Goal: Ask a question

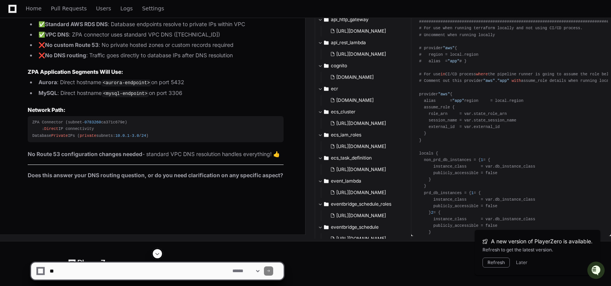
scroll to position [38194, 0]
click at [98, 269] on textarea at bounding box center [139, 271] width 183 height 17
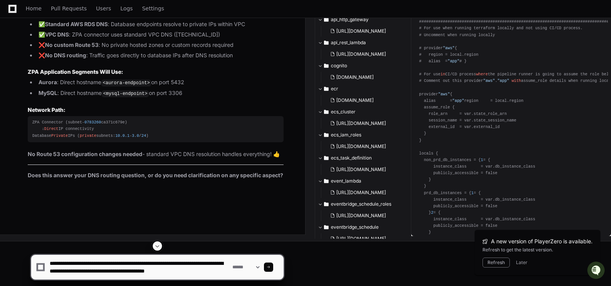
scroll to position [2, 0]
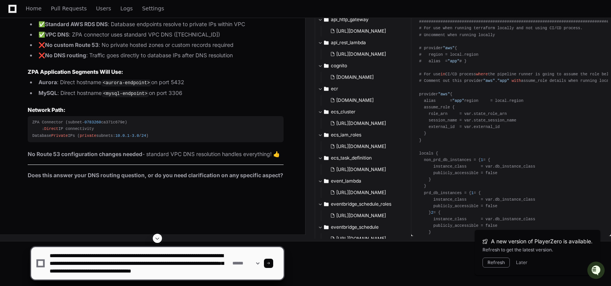
type textarea "**********"
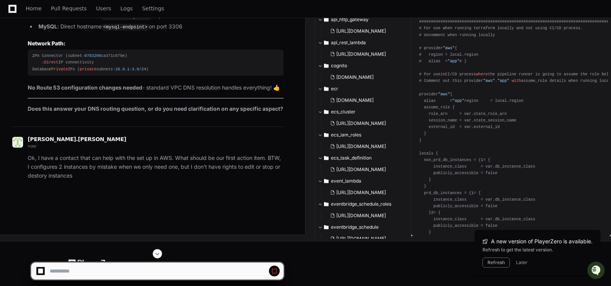
scroll to position [37572, 0]
click at [159, 253] on span at bounding box center [157, 254] width 6 height 6
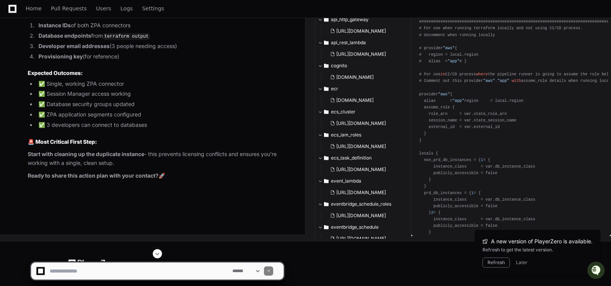
scroll to position [40801, 0]
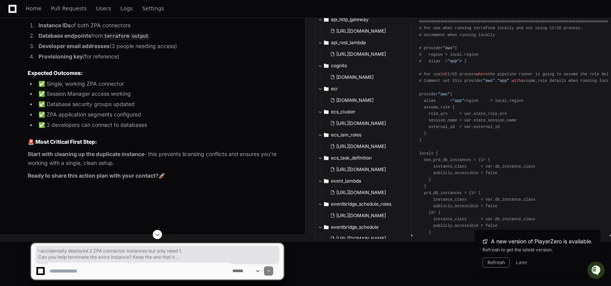
drag, startPoint x: 34, startPoint y: 146, endPoint x: 116, endPoint y: 159, distance: 82.9
copy span "I accidentally deployed 2 ZPA connector instances but only need 1. Can you help…"
drag, startPoint x: 28, startPoint y: 138, endPoint x: 214, endPoint y: 199, distance: 195.2
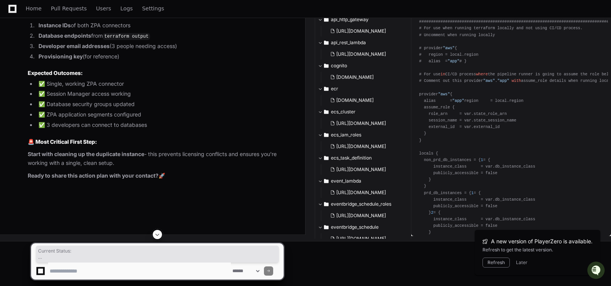
copy article "Current Status: ✅ Deployed ZPA connector instance via AWS Marketplace ✅ Have pr…"
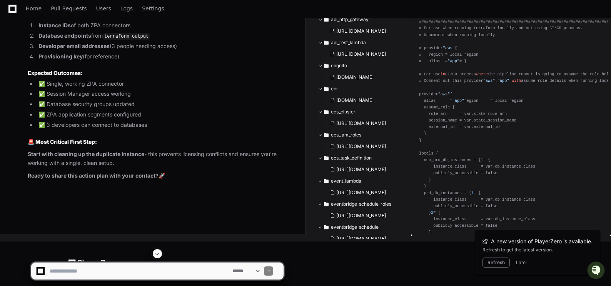
scroll to position [40147, 0]
click at [68, 271] on textarea at bounding box center [139, 271] width 183 height 17
type textarea "*********"
